Goal: Task Accomplishment & Management: Manage account settings

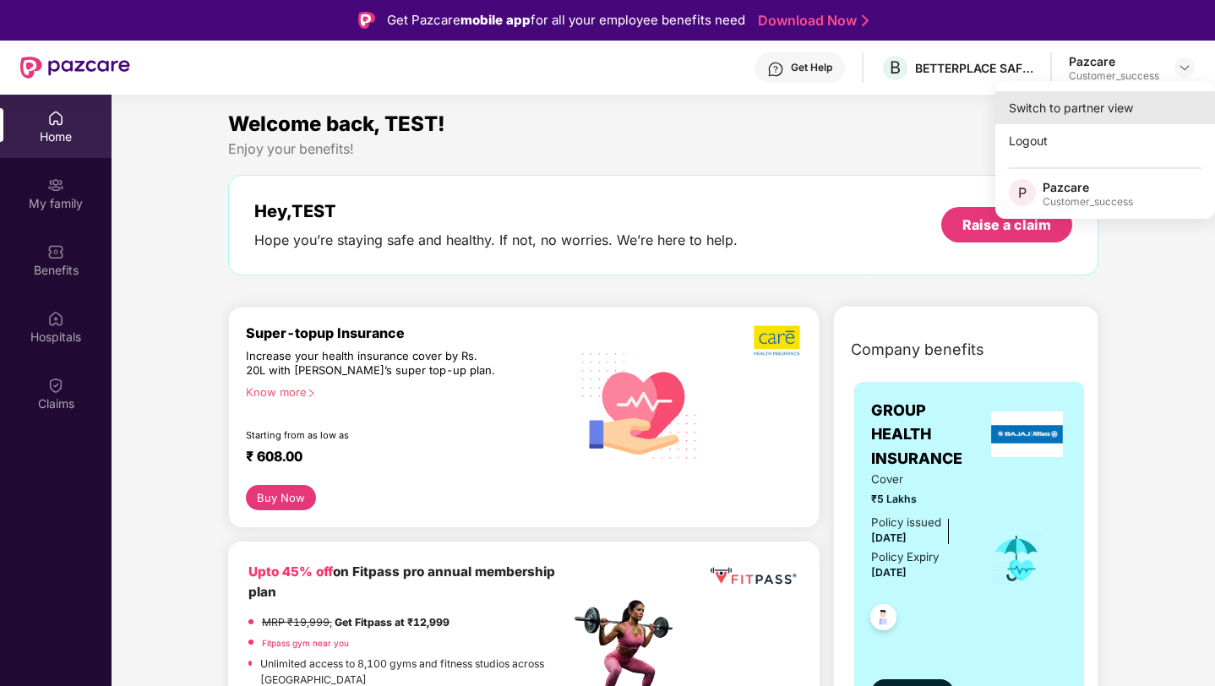
click at [1101, 97] on div "Switch to partner view" at bounding box center [1105, 107] width 220 height 33
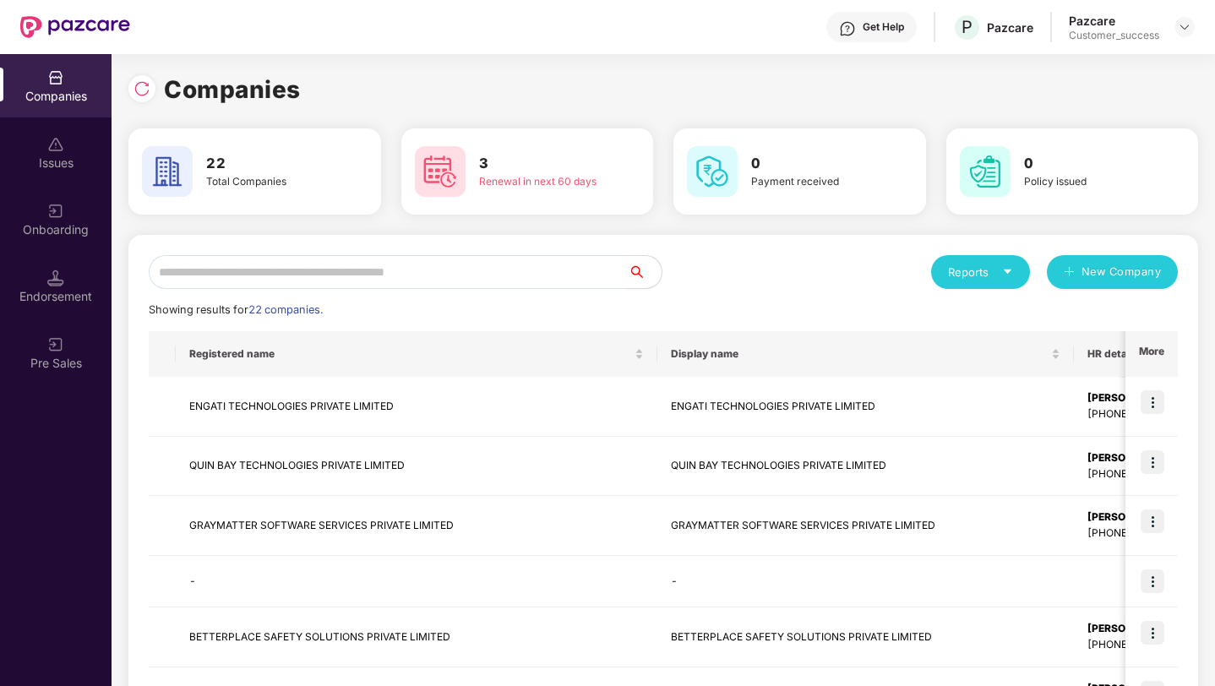
click at [552, 283] on input "text" at bounding box center [388, 272] width 479 height 34
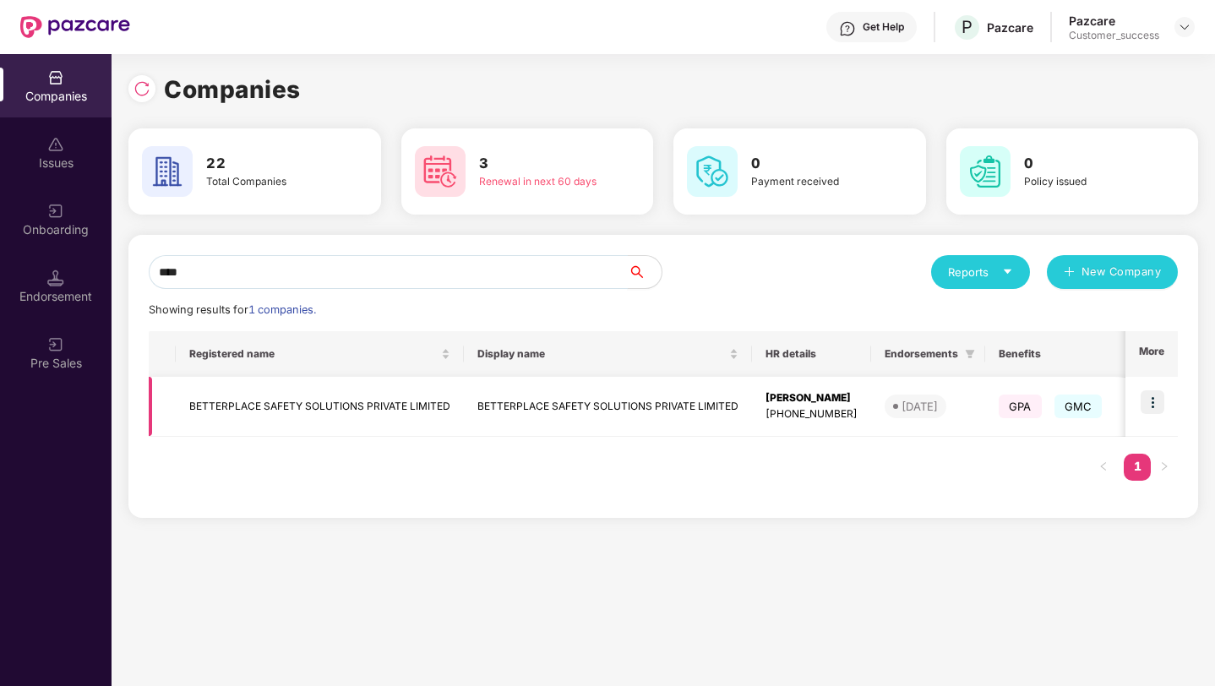
type input "****"
click at [1161, 408] on img at bounding box center [1152, 402] width 24 height 24
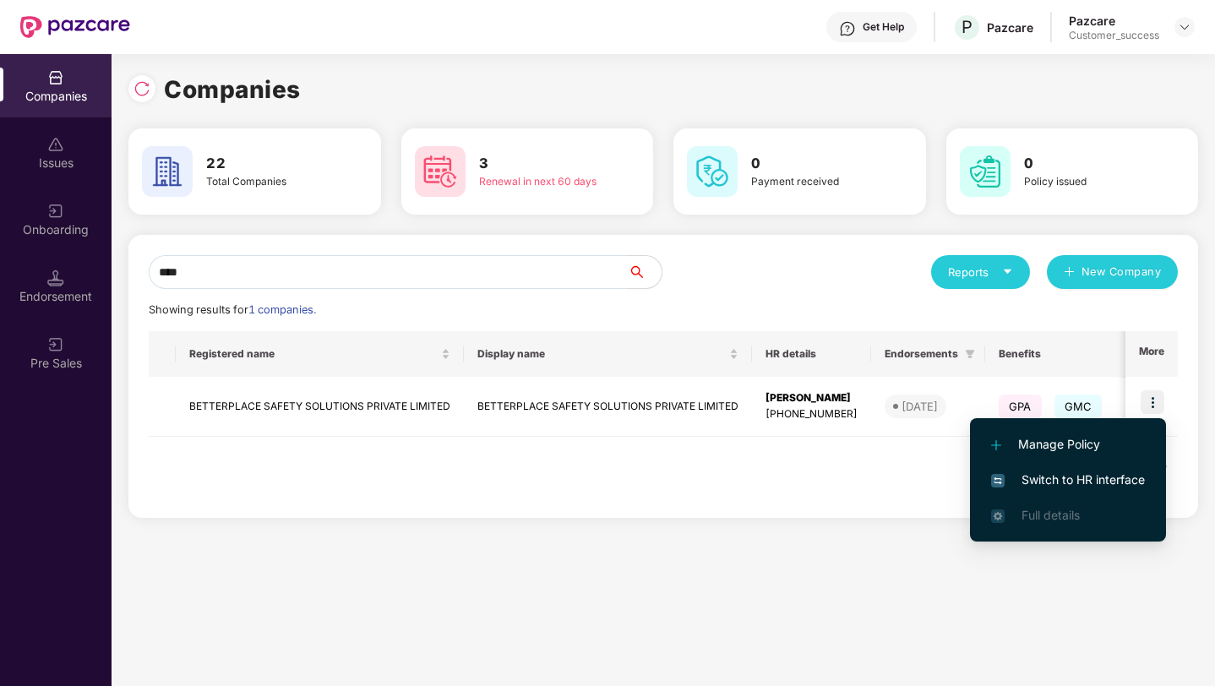
click at [1085, 482] on span "Switch to HR interface" at bounding box center [1068, 479] width 154 height 19
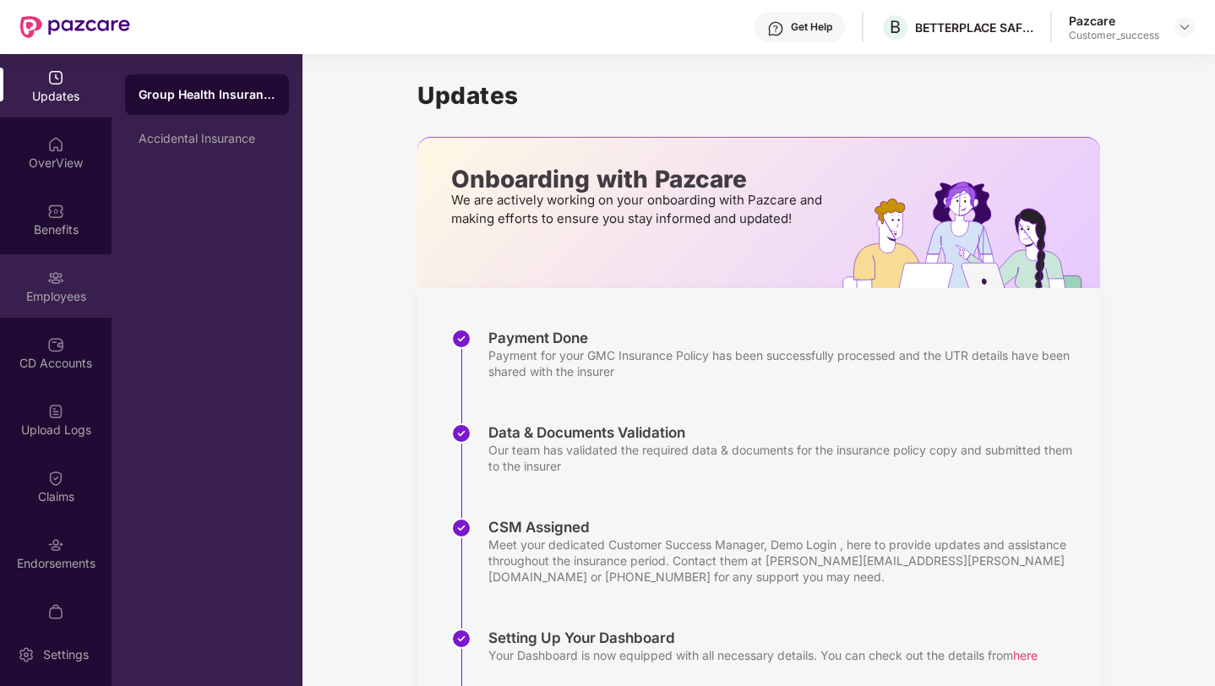
click at [47, 269] on img at bounding box center [55, 277] width 17 height 17
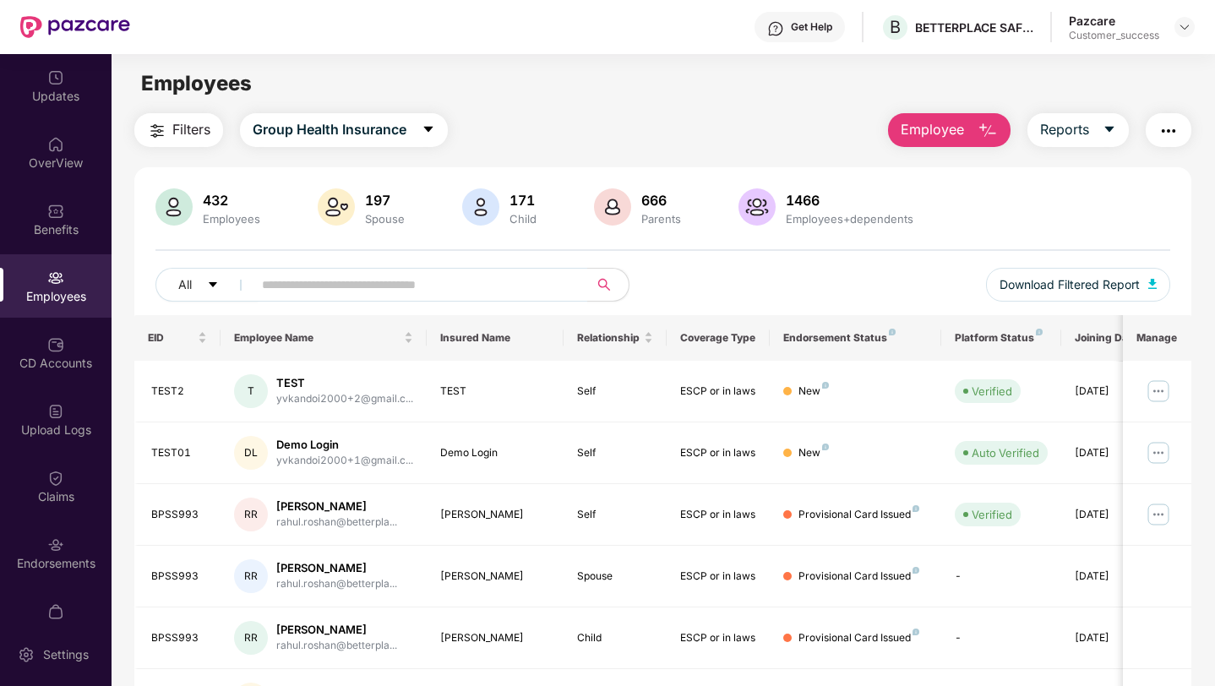
click at [170, 122] on button "Filters" at bounding box center [178, 130] width 89 height 34
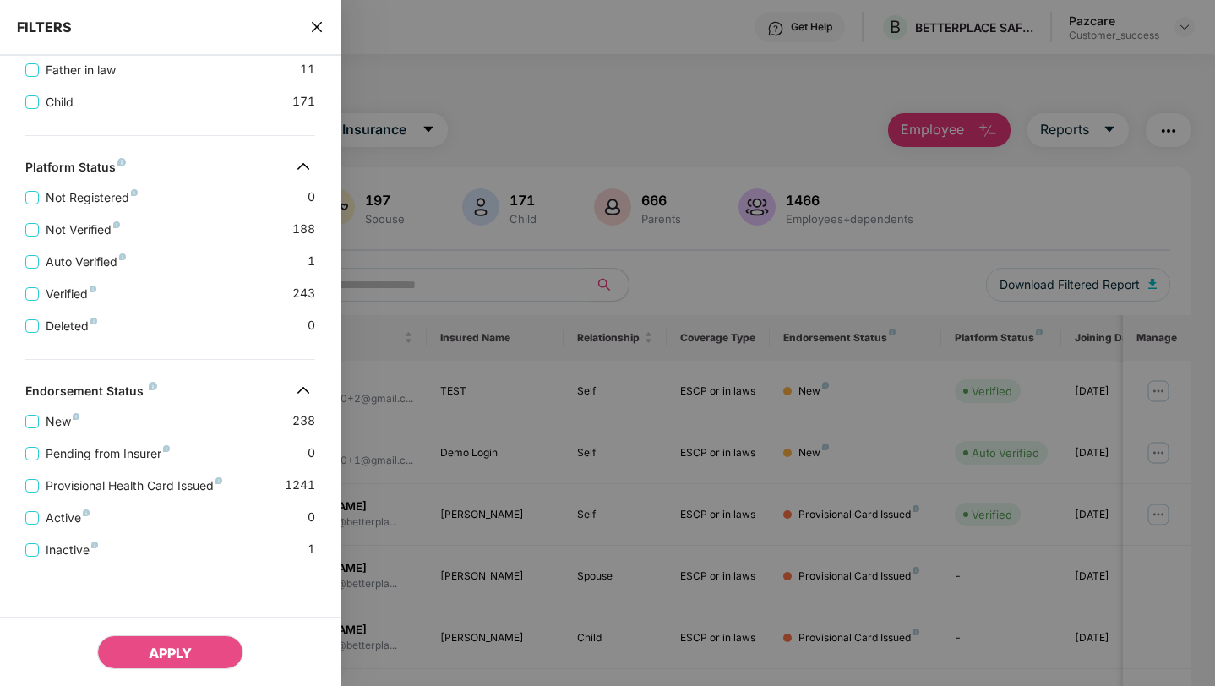
scroll to position [515, 0]
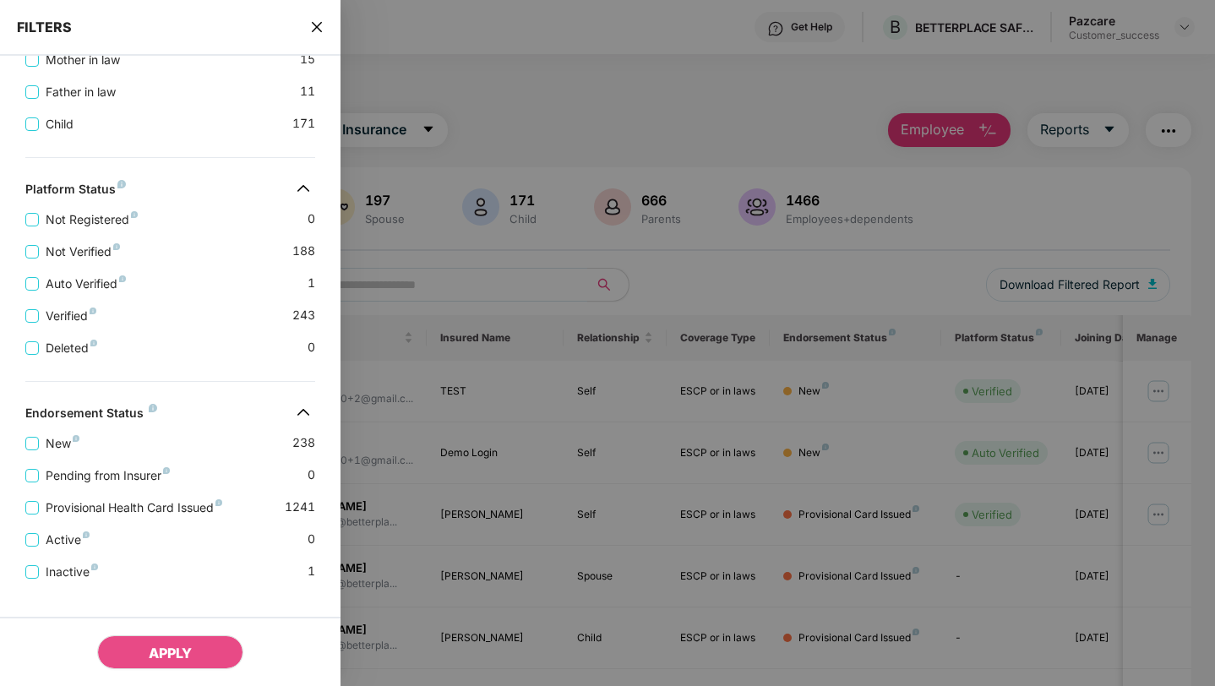
click at [319, 20] on icon "close" at bounding box center [317, 27] width 14 height 14
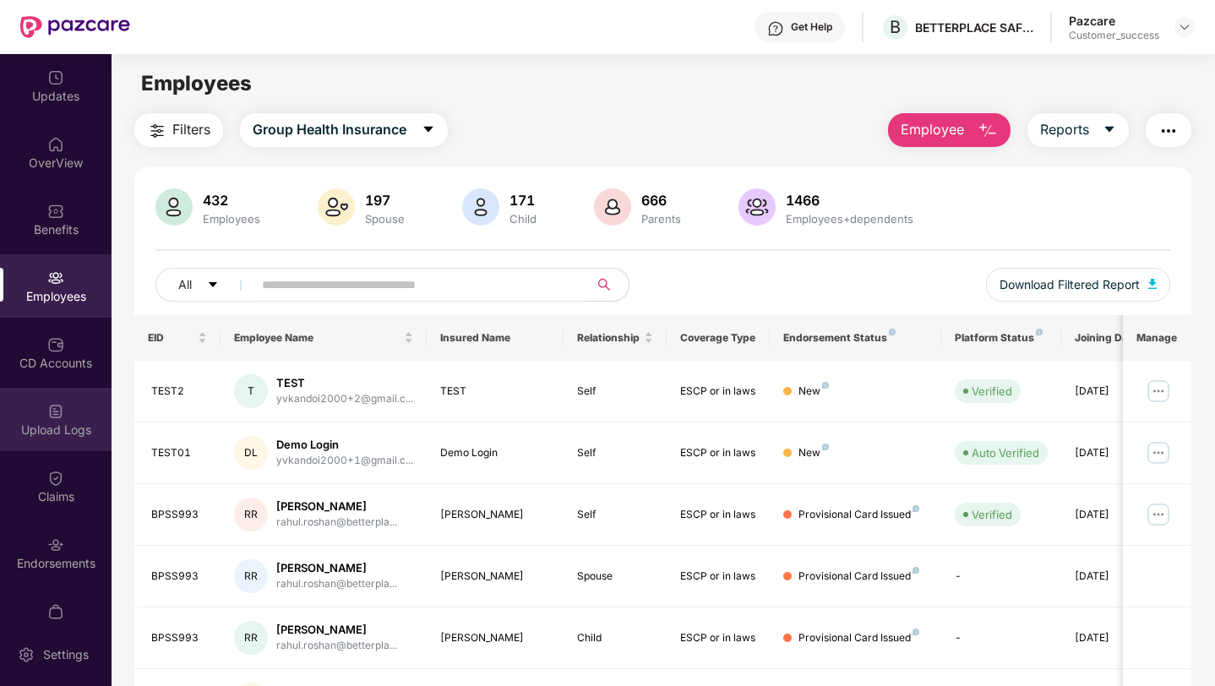
click at [50, 404] on img at bounding box center [55, 411] width 17 height 17
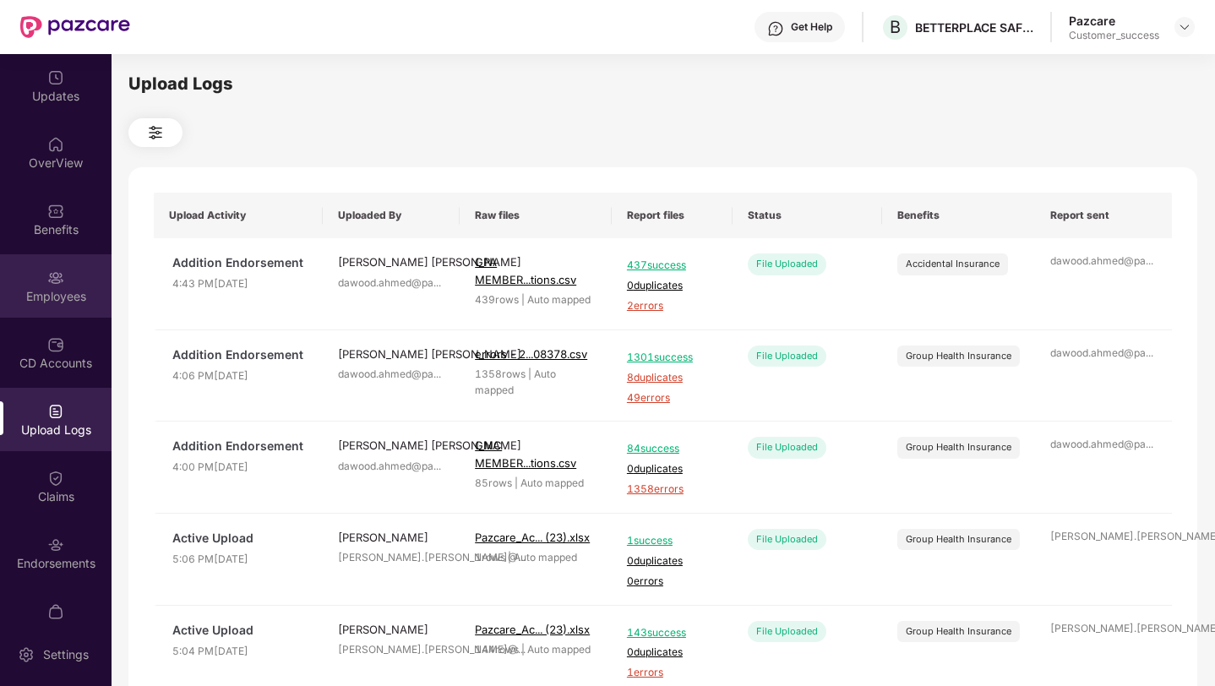
click at [47, 277] on img at bounding box center [55, 277] width 17 height 17
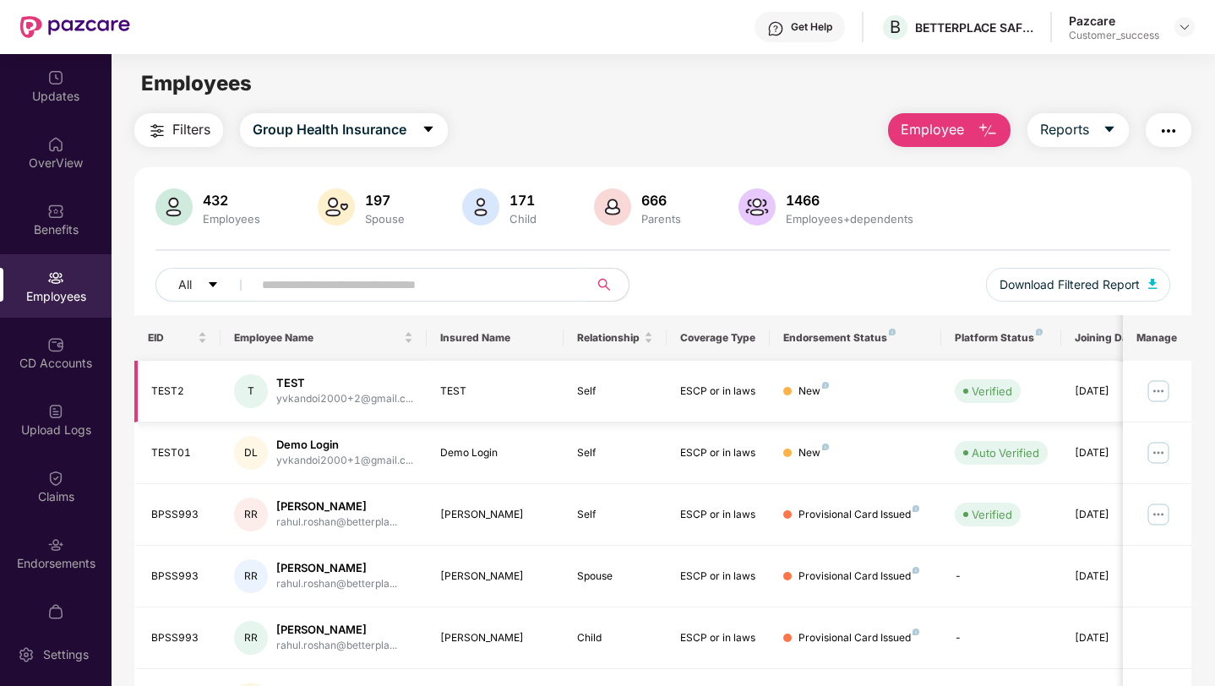
click at [1162, 392] on img at bounding box center [1157, 391] width 27 height 27
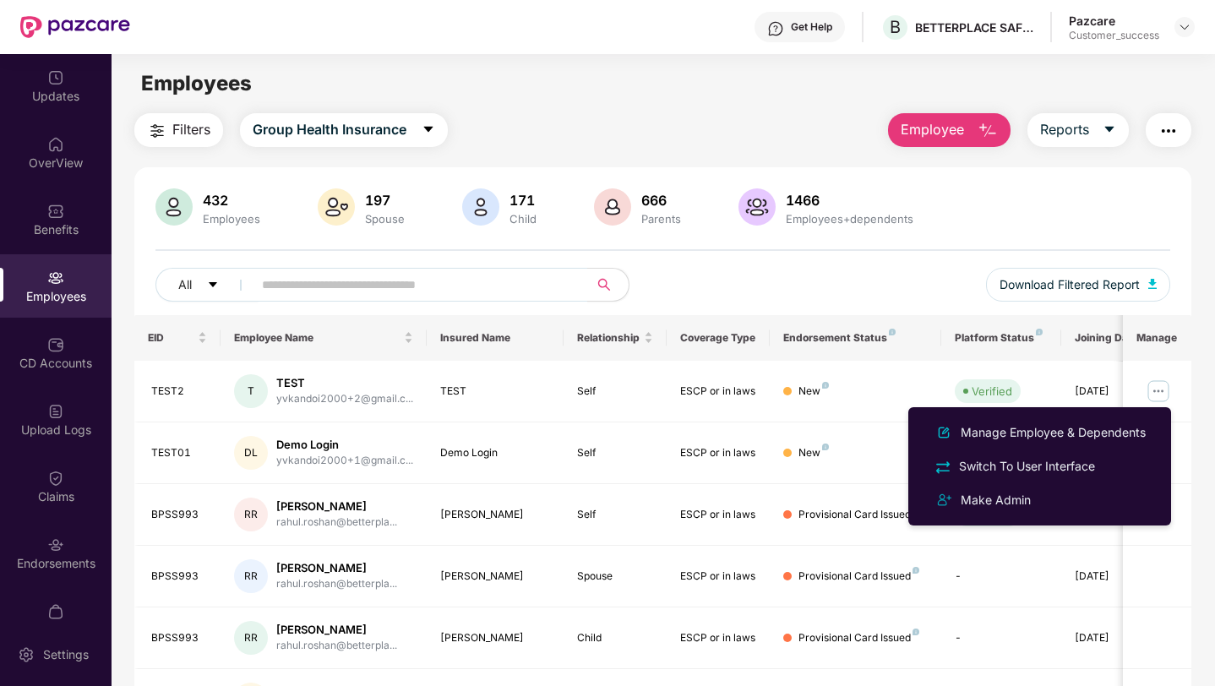
click at [1002, 233] on div "432 Employees 197 Spouse 171 Child 666 Parents 1466 Employees+dependents All Do…" at bounding box center [662, 251] width 1057 height 127
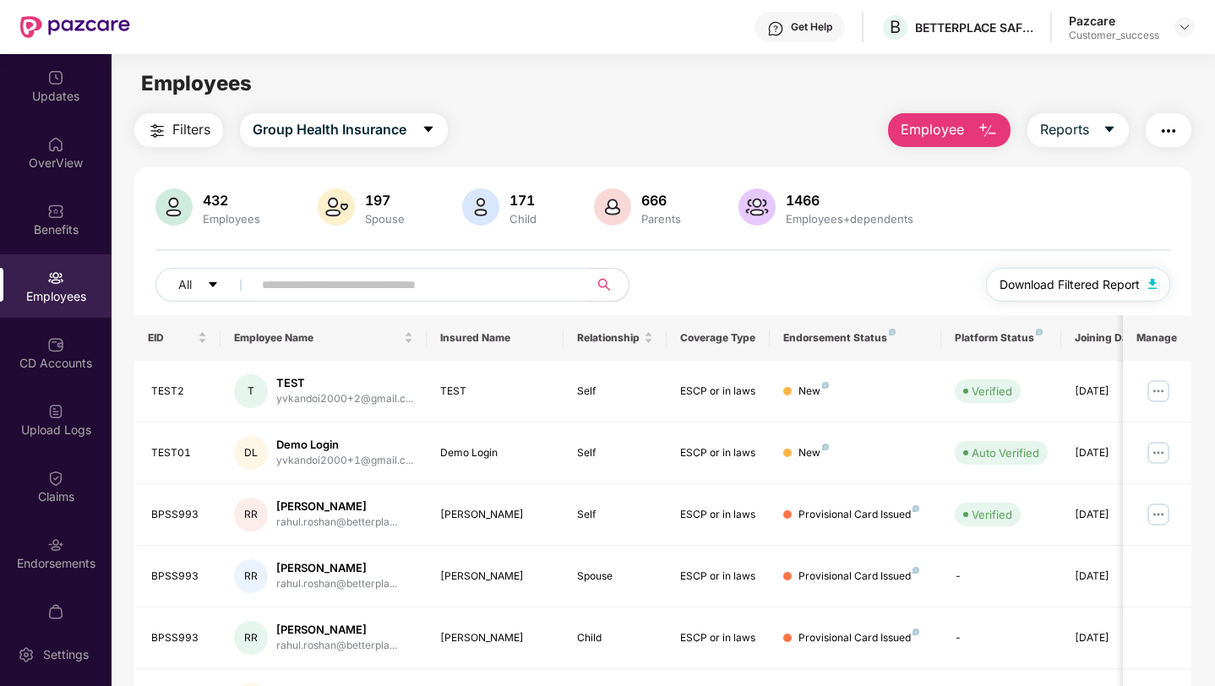
click at [1057, 294] on button "Download Filtered Report" at bounding box center [1078, 285] width 184 height 34
click at [296, 286] on input "text" at bounding box center [413, 284] width 303 height 25
paste input "**********"
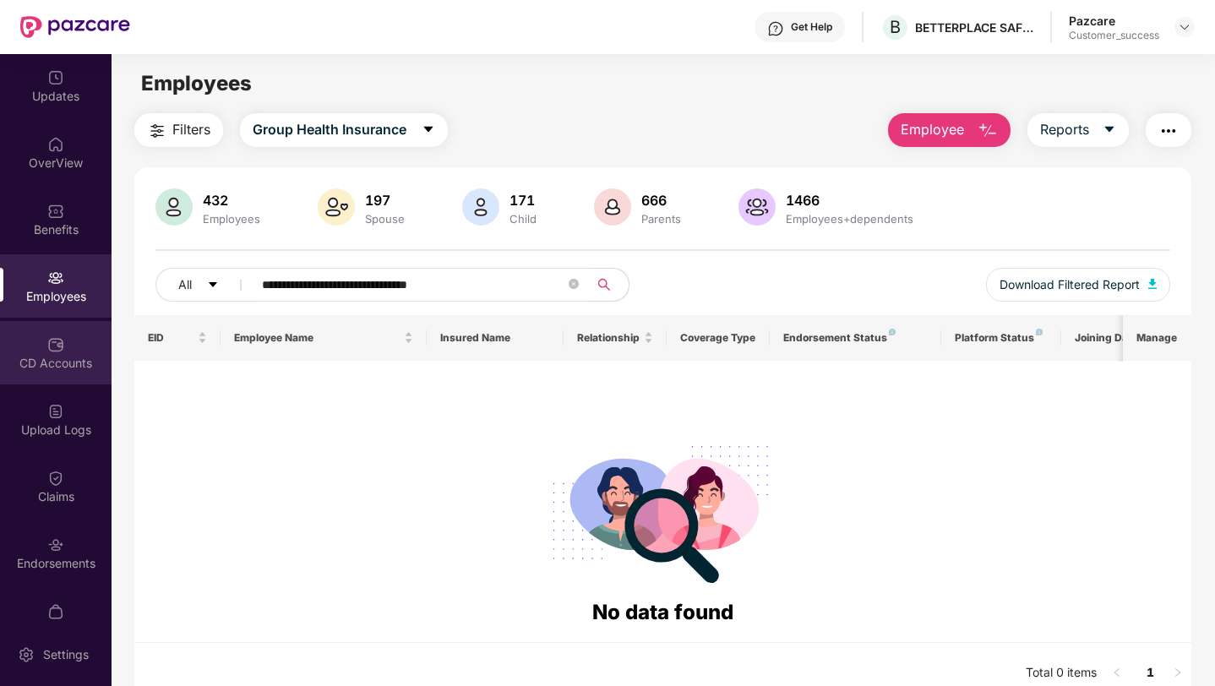
drag, startPoint x: 520, startPoint y: 277, endPoint x: 35, endPoint y: 339, distance: 488.7
click at [48, 330] on div "**********" at bounding box center [607, 370] width 1215 height 632
drag, startPoint x: 493, startPoint y: 282, endPoint x: 190, endPoint y: 280, distance: 303.2
click at [191, 280] on div "**********" at bounding box center [408, 285] width 507 height 34
paste input "text"
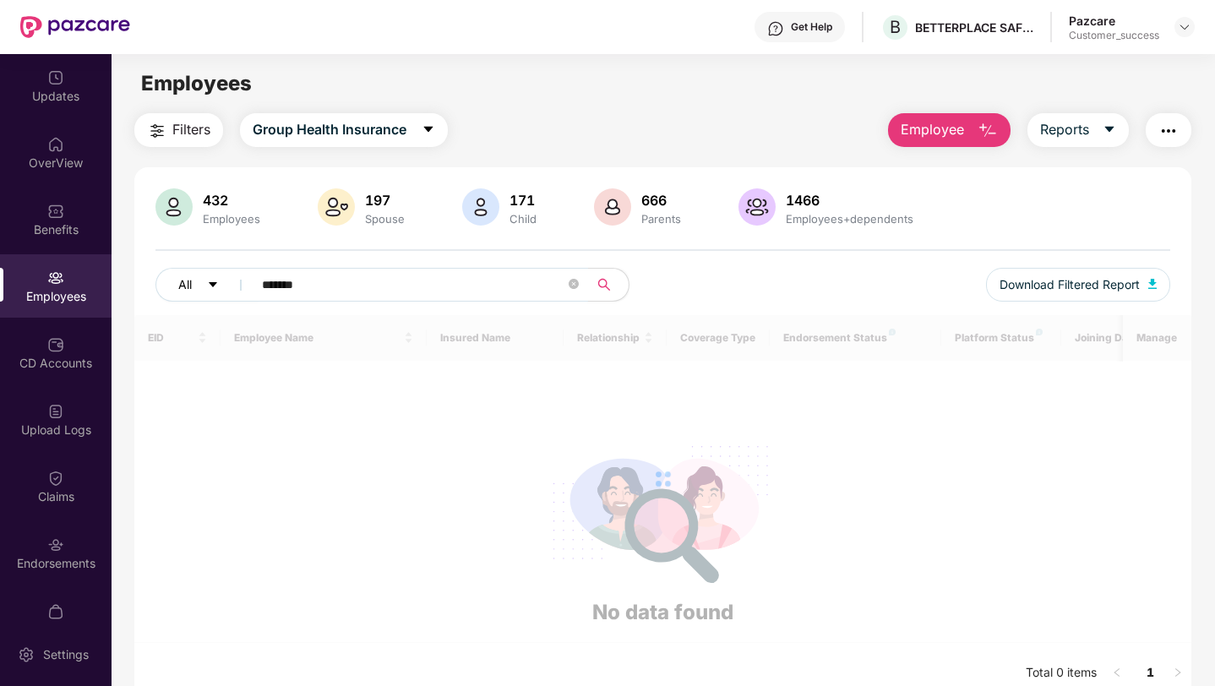
type input "*******"
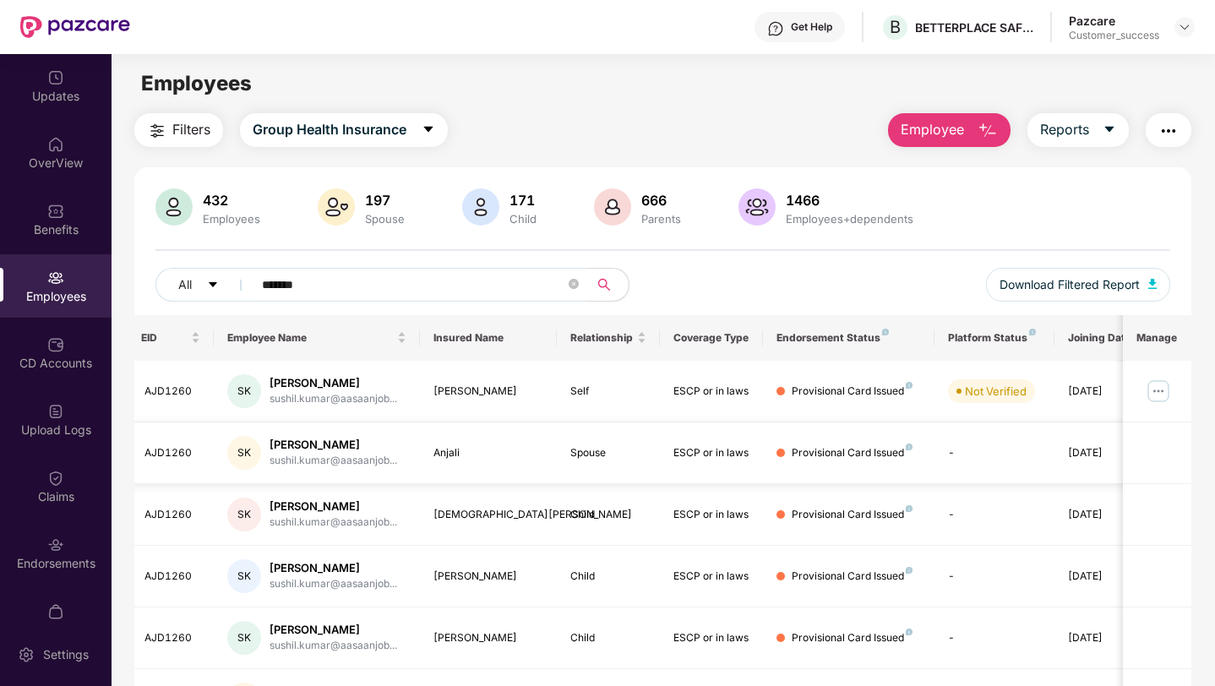
scroll to position [0, 0]
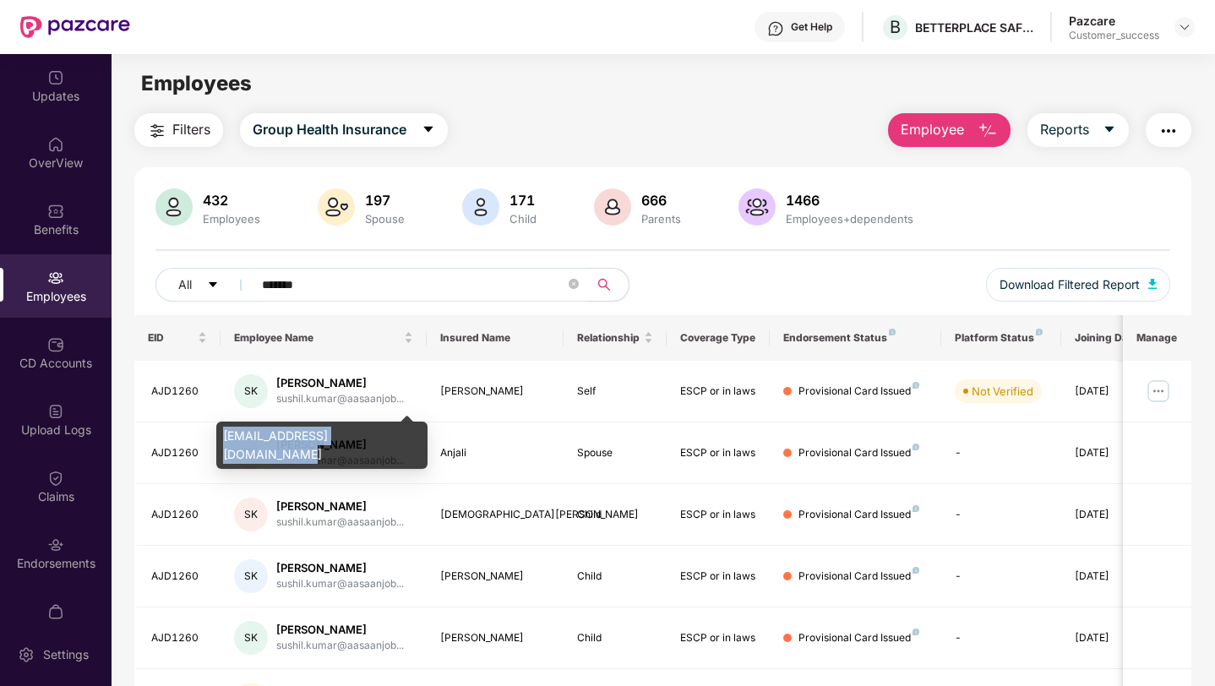
drag, startPoint x: 391, startPoint y: 436, endPoint x: 220, endPoint y: 435, distance: 171.5
click at [220, 435] on div "[EMAIL_ADDRESS][DOMAIN_NAME]" at bounding box center [321, 444] width 211 height 47
copy div "[EMAIL_ADDRESS][DOMAIN_NAME]"
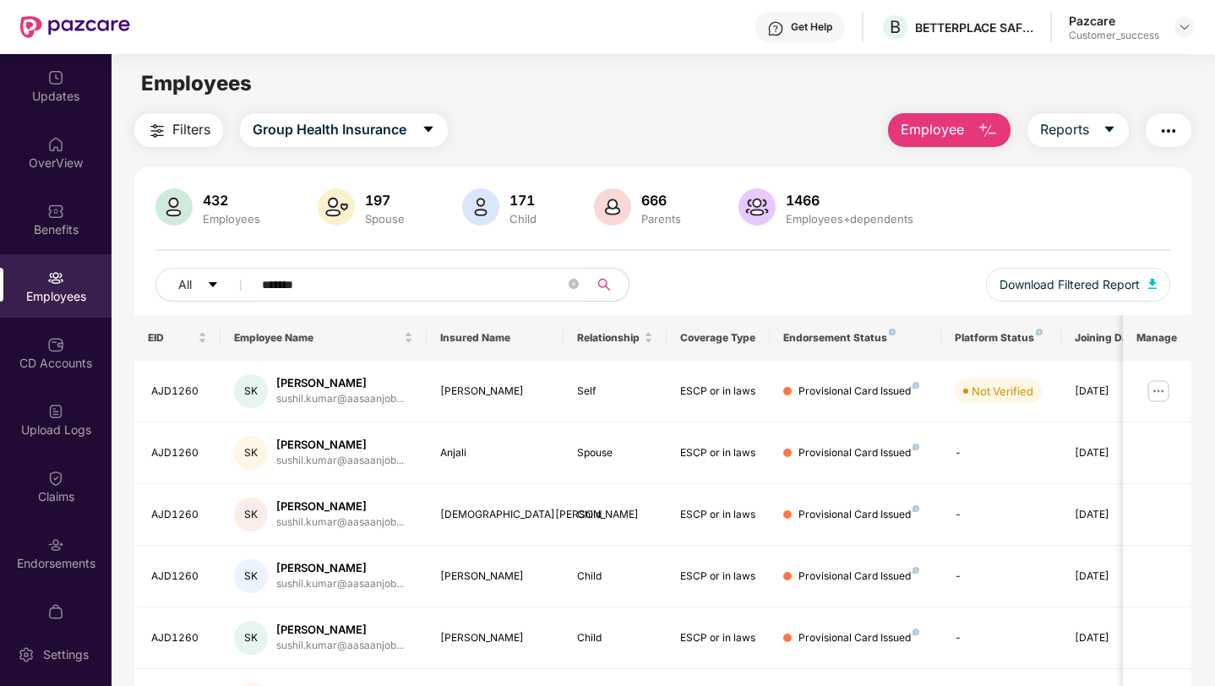
click at [528, 124] on div "Filters Group Health Insurance Employee Reports" at bounding box center [662, 130] width 1057 height 34
